Goal: Information Seeking & Learning: Check status

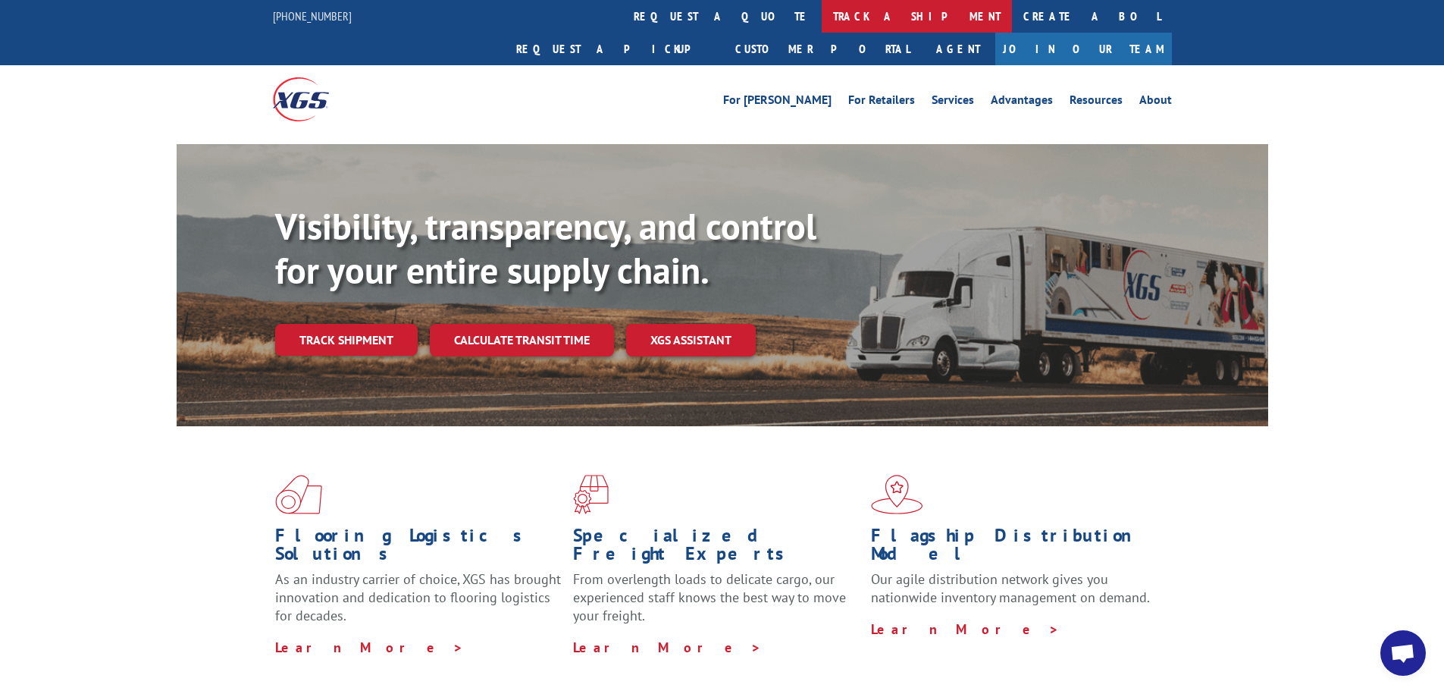
click at [822, 14] on link "track a shipment" at bounding box center [917, 16] width 190 height 33
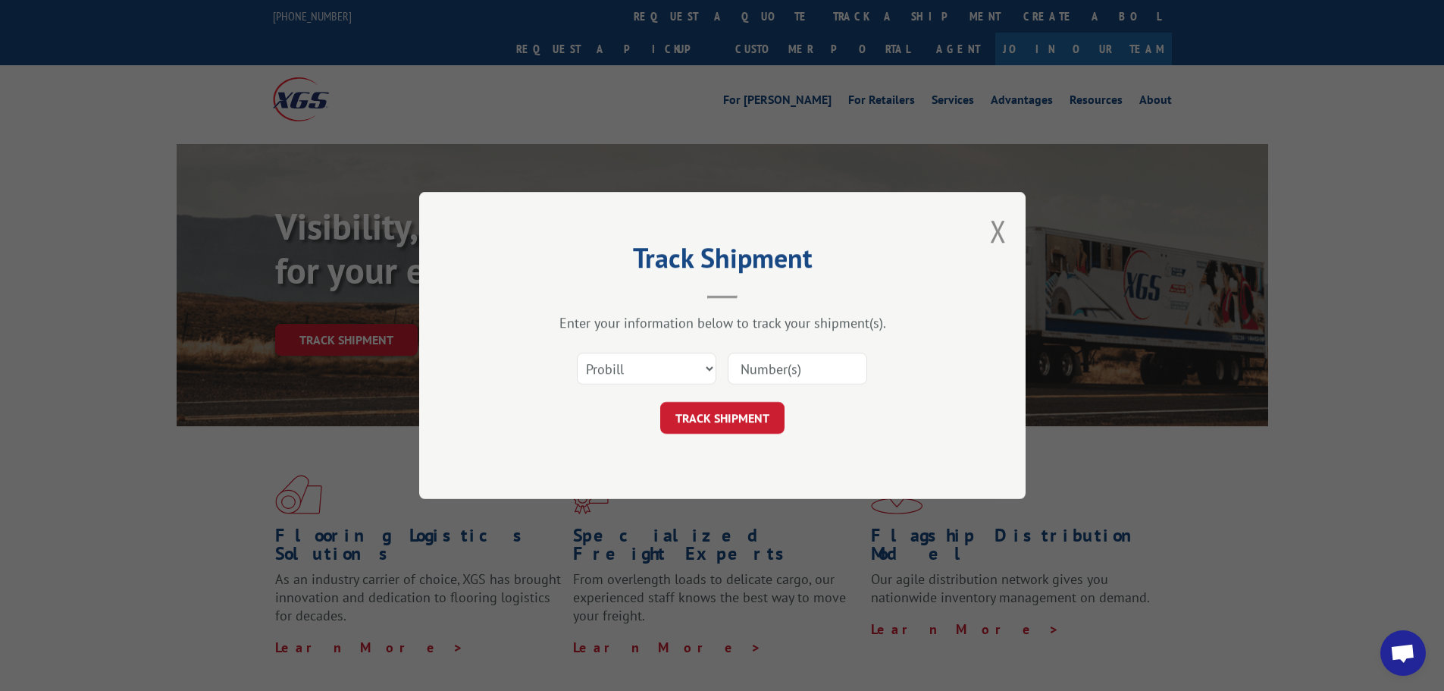
click at [754, 368] on input at bounding box center [797, 369] width 139 height 32
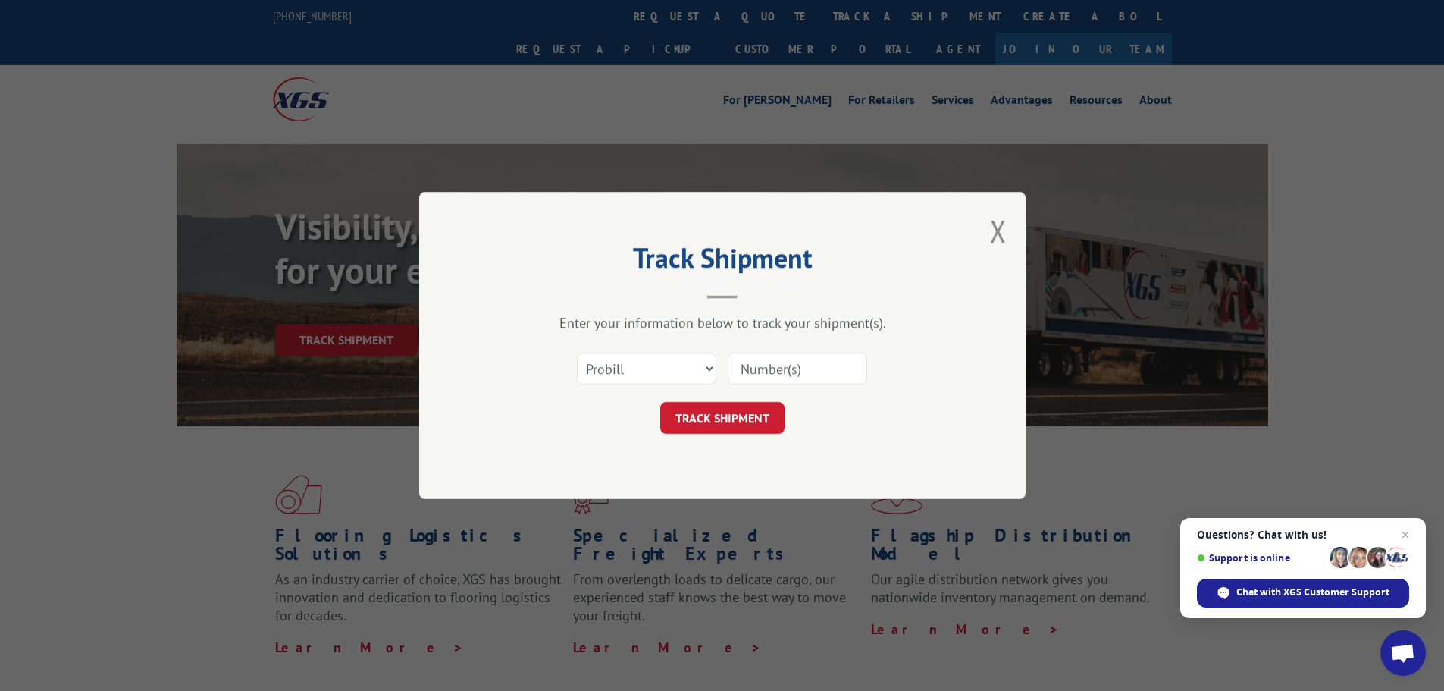
paste input "50867936"
type input "50867936"
click at [709, 373] on select "Select category... Probill BOL PO" at bounding box center [646, 369] width 139 height 32
select select "bol"
click at [577, 353] on select "Select category... Probill BOL PO" at bounding box center [646, 369] width 139 height 32
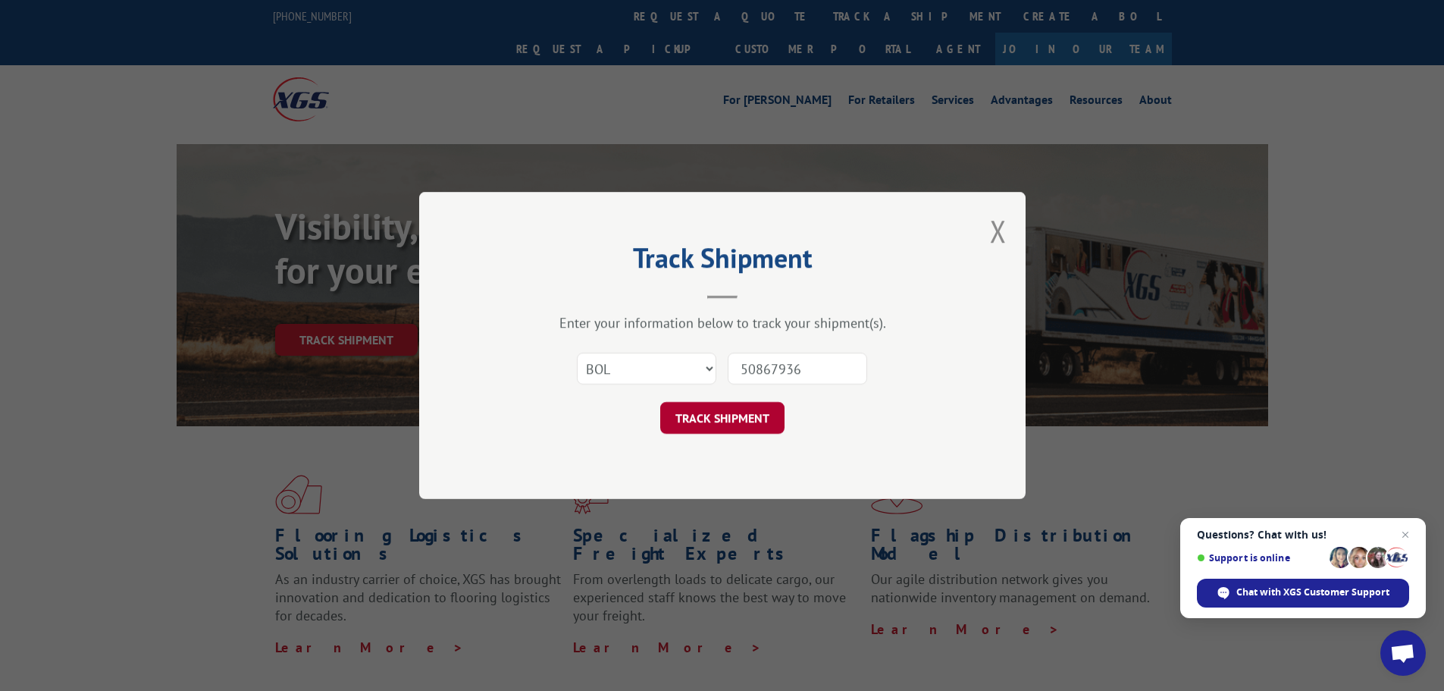
click at [693, 416] on button "TRACK SHIPMENT" at bounding box center [722, 418] width 124 height 32
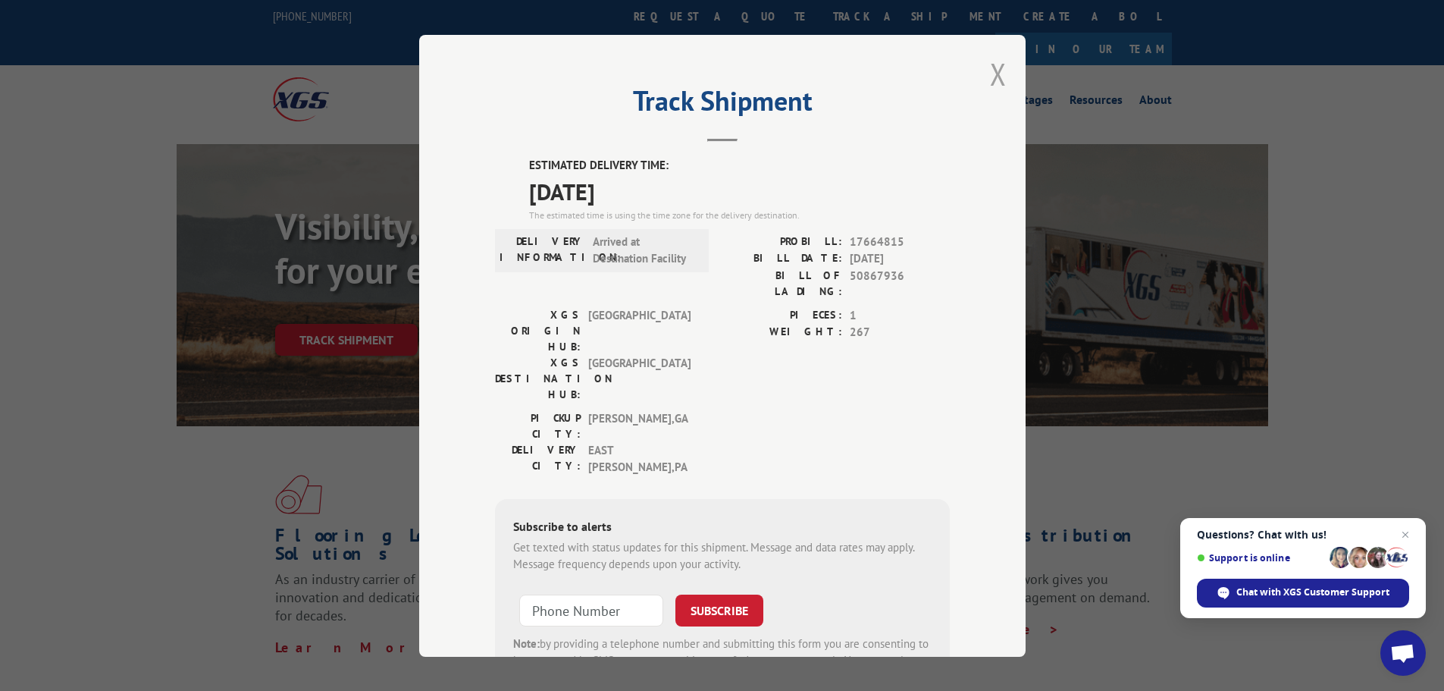
click at [990, 79] on button "Close modal" at bounding box center [998, 74] width 17 height 40
